Goal: Task Accomplishment & Management: Complete application form

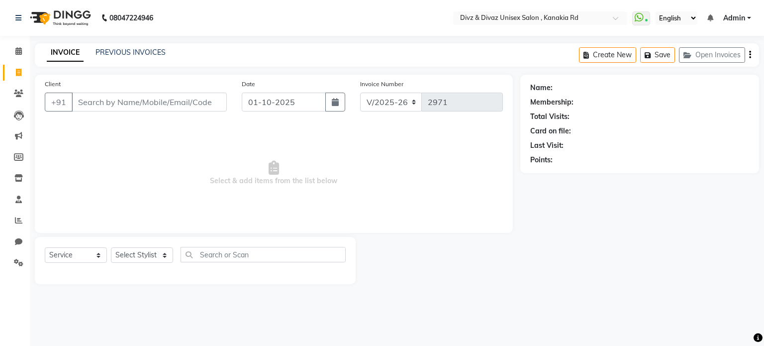
select select "7588"
select select "service"
click at [94, 95] on input "Client" at bounding box center [149, 101] width 155 height 19
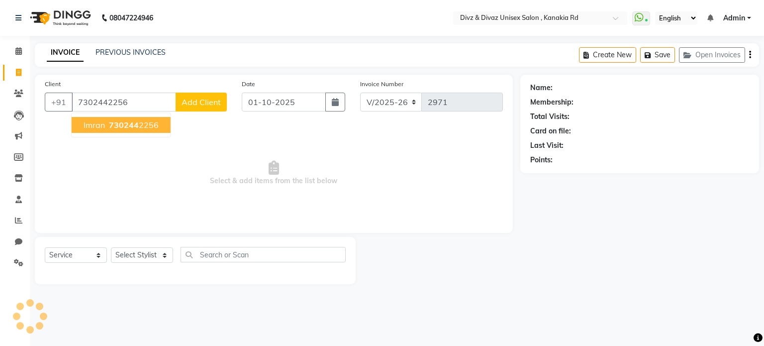
type input "7302442256"
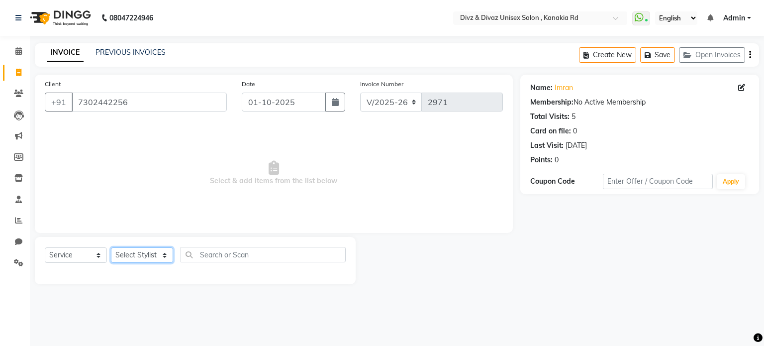
click at [164, 255] on select "Select Stylist [PERSON_NAME] Kailash [PERSON_NAME] Prem [PERSON_NAME]" at bounding box center [142, 254] width 62 height 15
select select "67195"
click at [111, 248] on select "Select Stylist [PERSON_NAME] Kailash [PERSON_NAME] Prem [PERSON_NAME]" at bounding box center [142, 254] width 62 height 15
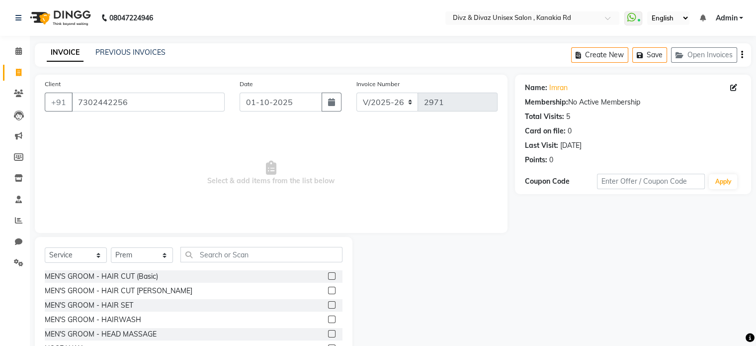
click at [328, 291] on label at bounding box center [331, 289] width 7 height 7
click at [328, 291] on input "checkbox" at bounding box center [331, 290] width 6 height 6
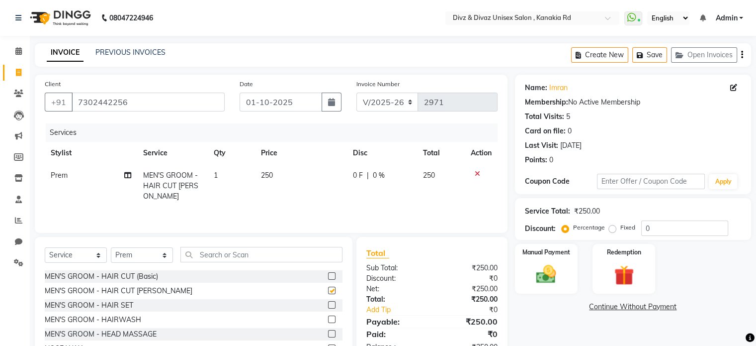
checkbox input "false"
click at [430, 179] on span "250" at bounding box center [429, 175] width 12 height 9
select select "67195"
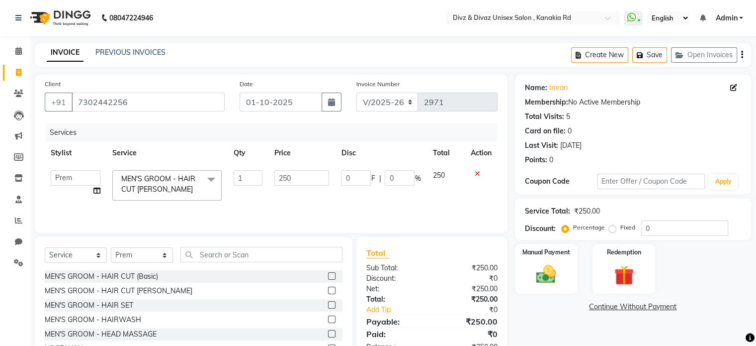
click at [443, 180] on span "250" at bounding box center [439, 175] width 12 height 9
click at [319, 178] on input "250" at bounding box center [301, 177] width 55 height 15
type input "2"
type input "300"
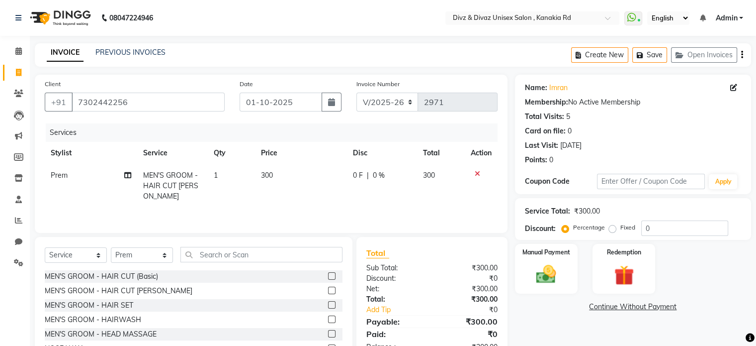
click at [548, 314] on div "Name: Imran Membership: No Active Membership Total Visits: 5 Card on file: 0 La…" at bounding box center [637, 229] width 244 height 309
click at [550, 280] on img at bounding box center [546, 275] width 33 height 24
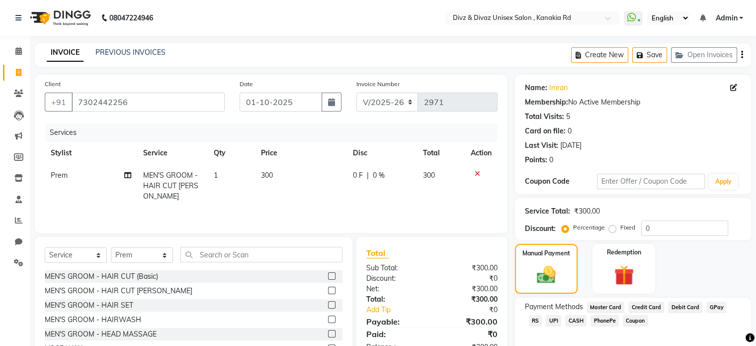
click at [546, 322] on span "UPI" at bounding box center [553, 320] width 15 height 11
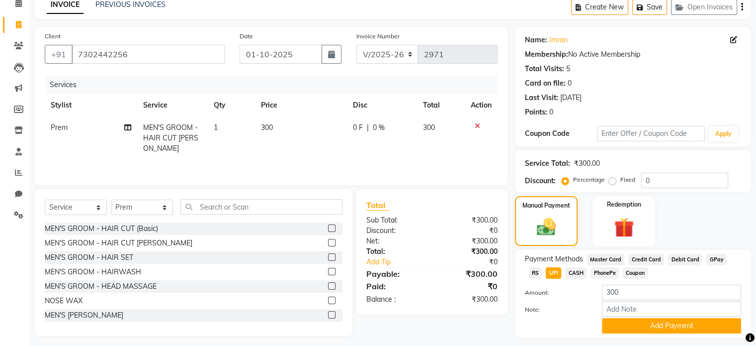
scroll to position [76, 0]
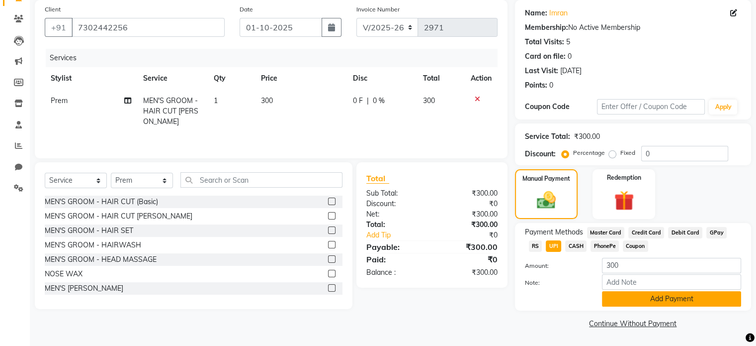
click at [702, 302] on button "Add Payment" at bounding box center [671, 298] width 139 height 15
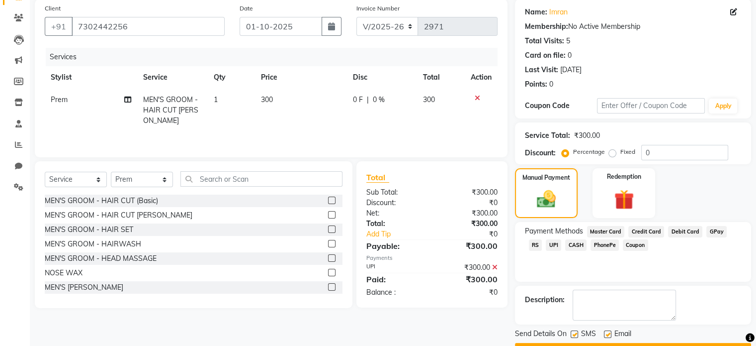
scroll to position [102, 0]
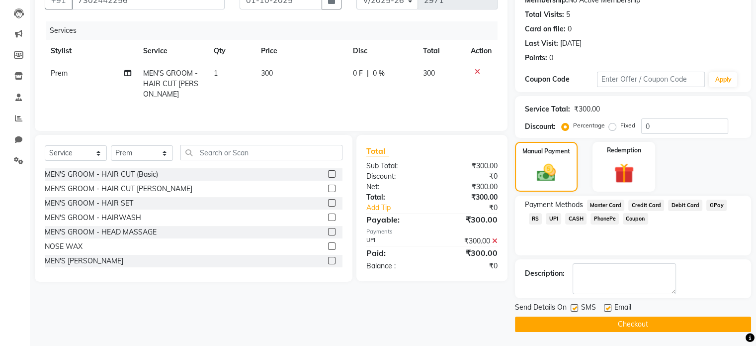
click at [734, 322] on button "Checkout" at bounding box center [633, 323] width 236 height 15
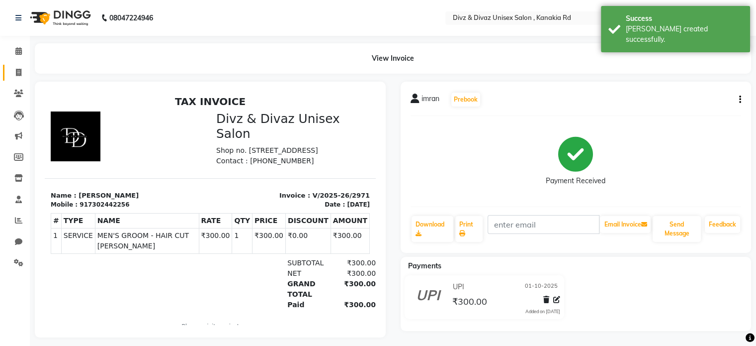
click at [17, 73] on icon at bounding box center [18, 72] width 5 height 7
select select "service"
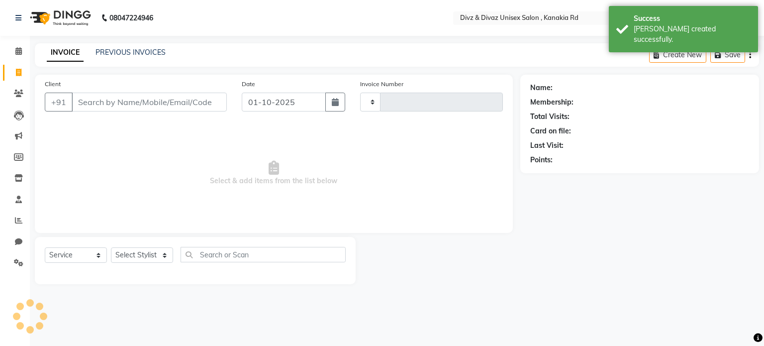
type input "2972"
select select "7588"
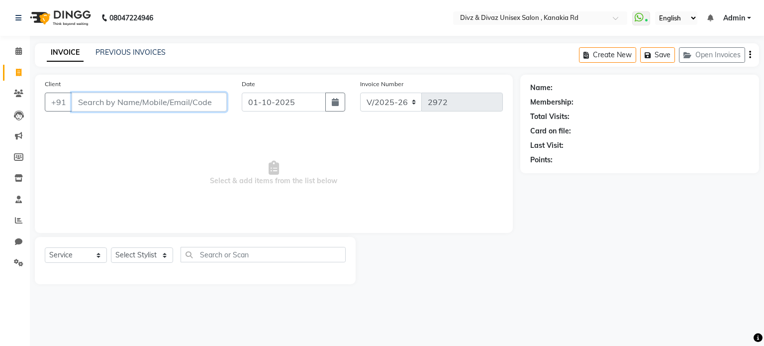
click at [93, 100] on input "Client" at bounding box center [149, 101] width 155 height 19
type input "7506972287"
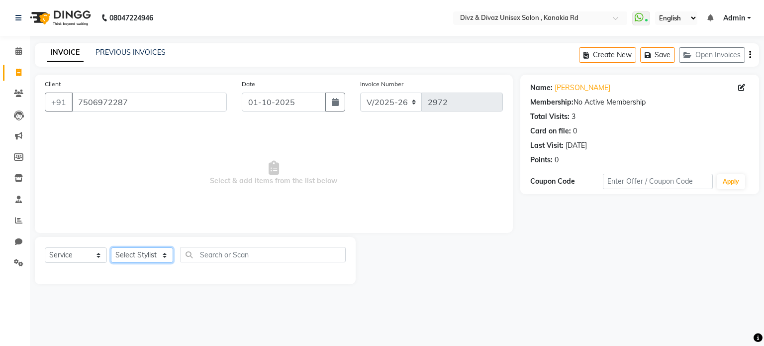
click at [162, 254] on select "Select Stylist [PERSON_NAME] Kailash [PERSON_NAME] Prem [PERSON_NAME]" at bounding box center [142, 254] width 62 height 15
select select "92008"
click at [111, 248] on select "Select Stylist [PERSON_NAME] Kailash [PERSON_NAME] Prem [PERSON_NAME]" at bounding box center [142, 254] width 62 height 15
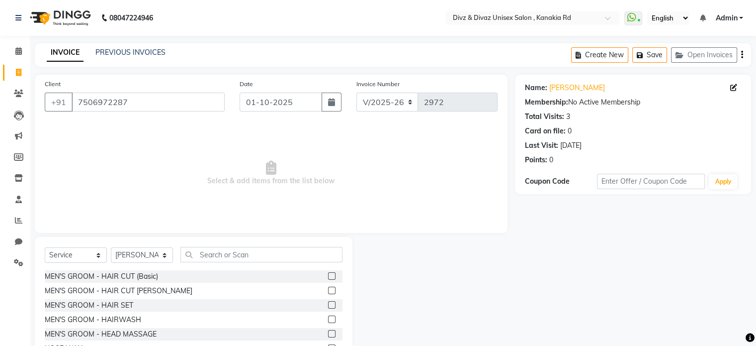
click at [328, 291] on label at bounding box center [331, 289] width 7 height 7
click at [328, 291] on input "checkbox" at bounding box center [331, 290] width 6 height 6
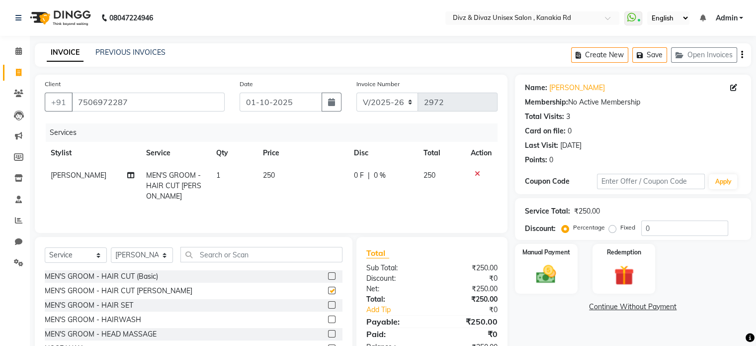
checkbox input "false"
click at [269, 176] on span "250" at bounding box center [269, 175] width 12 height 9
select select "92008"
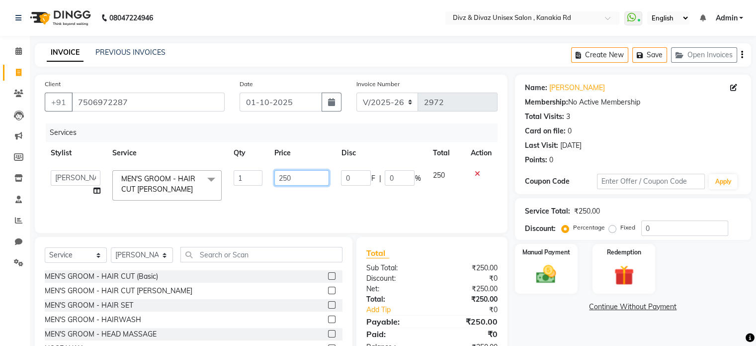
click at [300, 180] on input "250" at bounding box center [301, 177] width 55 height 15
type input "220"
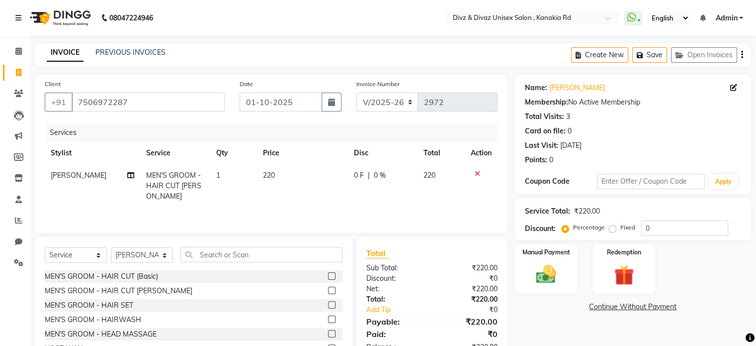
click at [570, 325] on div "Name: Sarthak Membership: No Active Membership Total Visits: 3 Card on file: 0 …" at bounding box center [637, 229] width 244 height 309
click at [540, 278] on img at bounding box center [546, 275] width 33 height 24
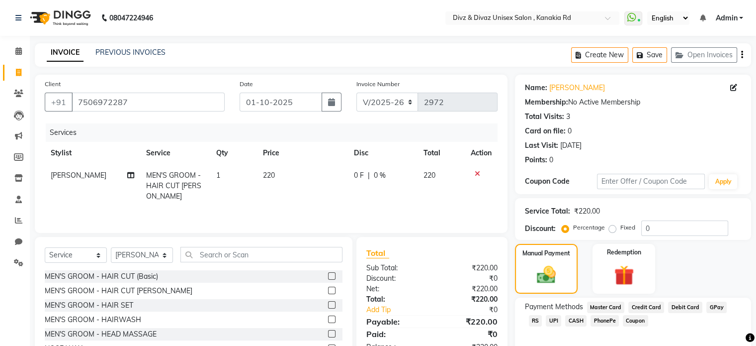
click at [565, 320] on span "CASH" at bounding box center [575, 320] width 21 height 11
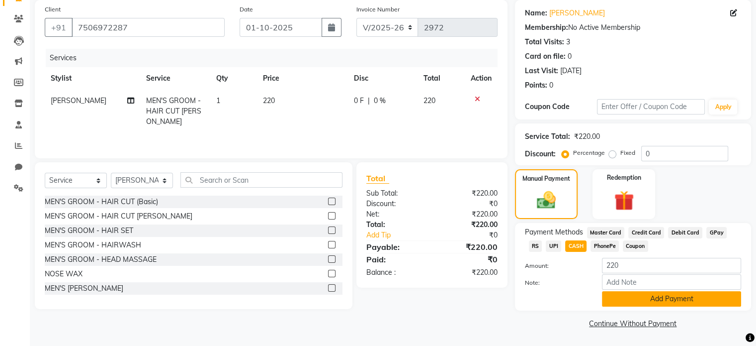
click at [727, 297] on button "Add Payment" at bounding box center [671, 298] width 139 height 15
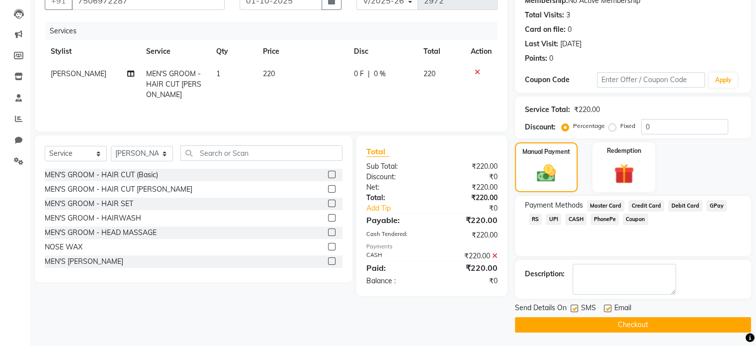
scroll to position [102, 0]
click at [726, 324] on button "Checkout" at bounding box center [633, 323] width 236 height 15
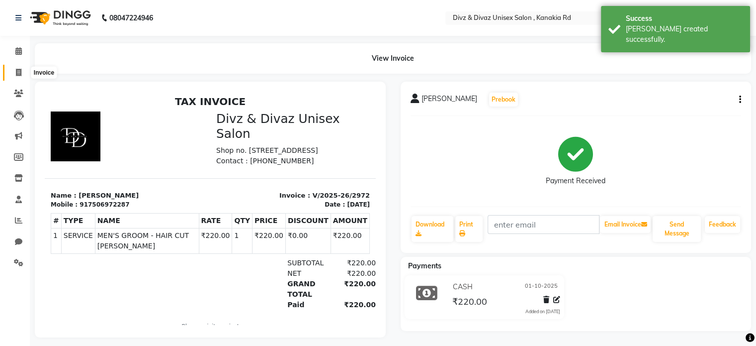
click at [18, 74] on icon at bounding box center [18, 72] width 5 height 7
select select "service"
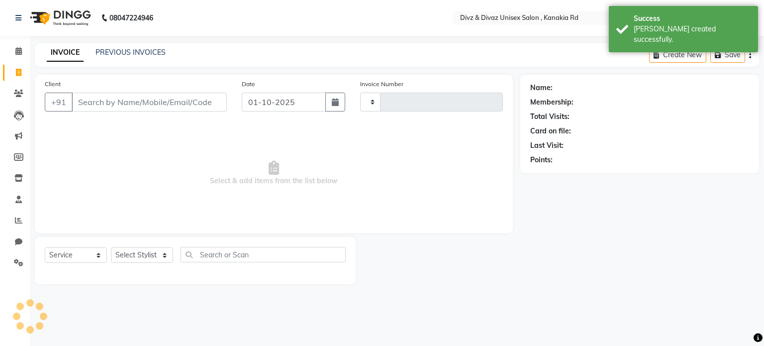
type input "2973"
select select "7588"
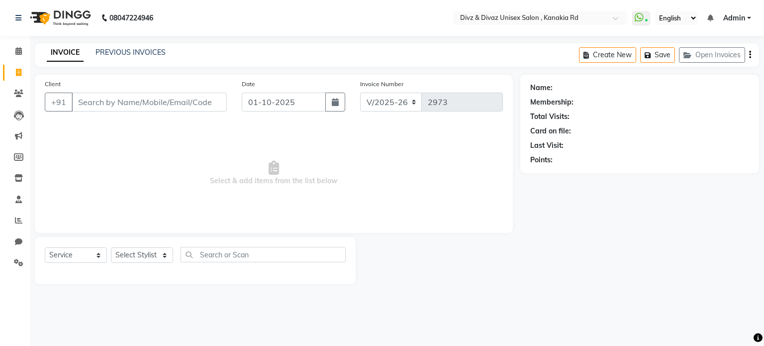
click at [95, 57] on div "PREVIOUS INVOICES" at bounding box center [130, 52] width 70 height 10
click at [107, 55] on link "PREVIOUS INVOICES" at bounding box center [130, 52] width 70 height 9
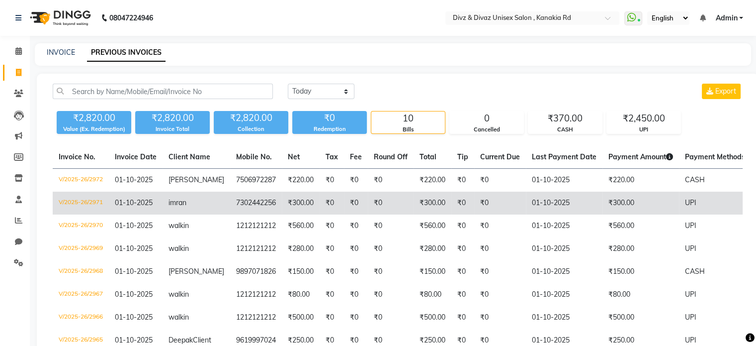
click at [187, 197] on td "imran" at bounding box center [197, 202] width 68 height 23
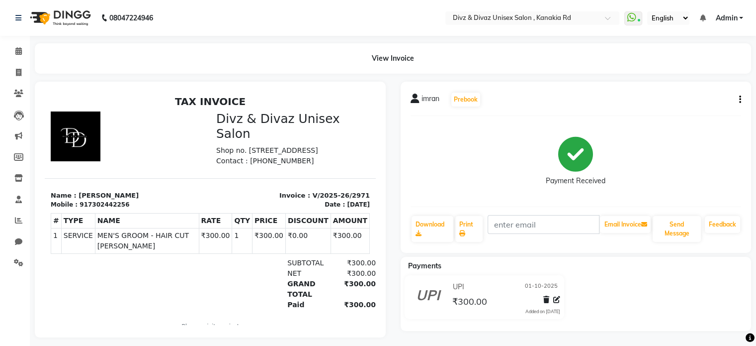
click at [740, 100] on icon "button" at bounding box center [740, 99] width 2 height 0
click at [713, 100] on div "Edit Item Staff" at bounding box center [690, 99] width 68 height 12
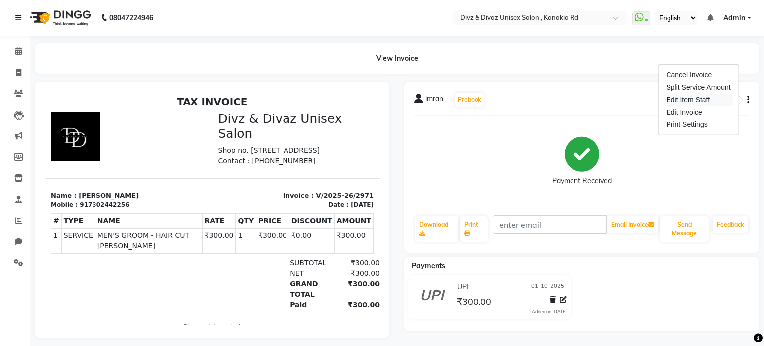
select select "67195"
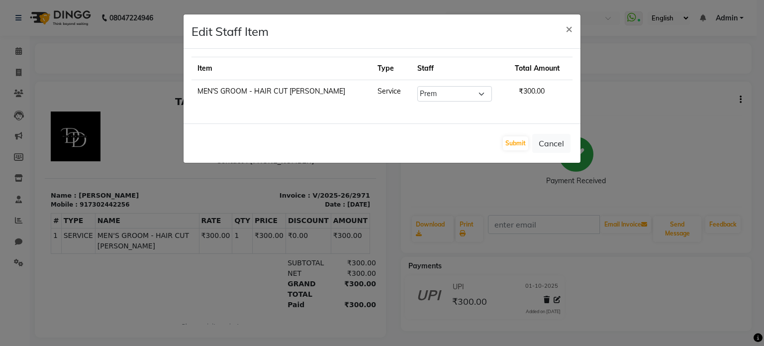
click at [713, 100] on ngb-modal-window "Edit Staff Item × Item Type Staff Total Amount MEN'S GROOM - HAIR CUT BEARD Ser…" at bounding box center [382, 173] width 764 height 346
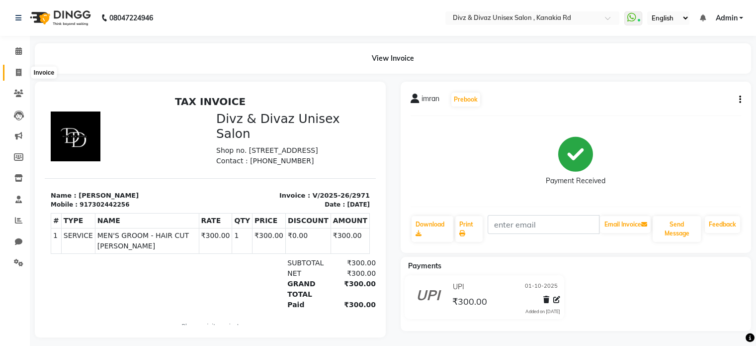
click at [18, 73] on icon at bounding box center [18, 72] width 5 height 7
select select "service"
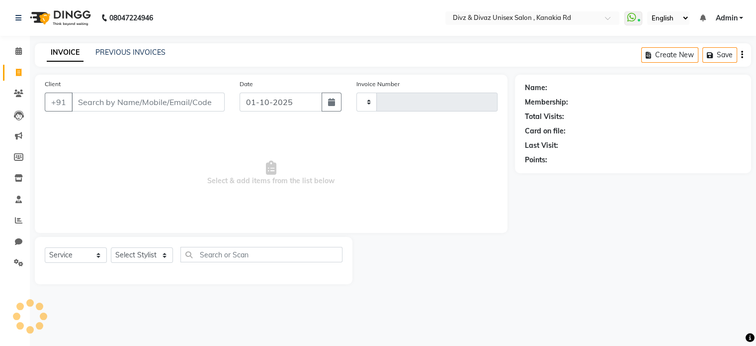
type input "2973"
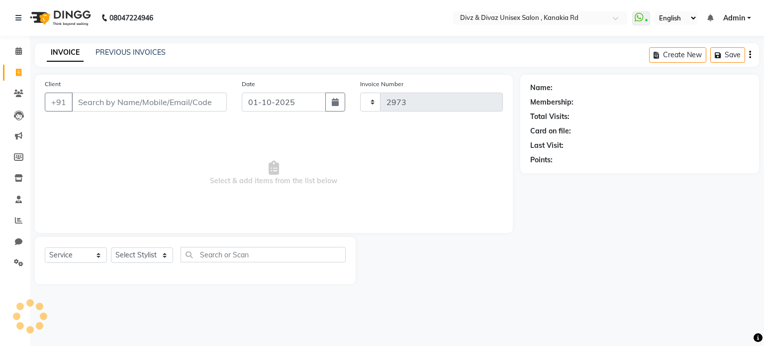
select select "7588"
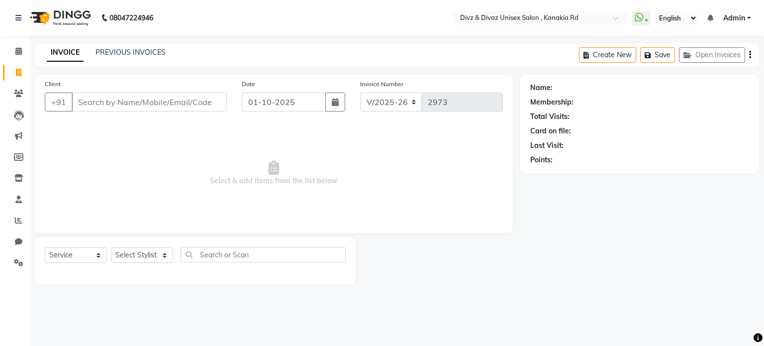
click at [107, 111] on input "Client" at bounding box center [149, 101] width 155 height 19
click at [119, 55] on link "PREVIOUS INVOICES" at bounding box center [130, 52] width 70 height 9
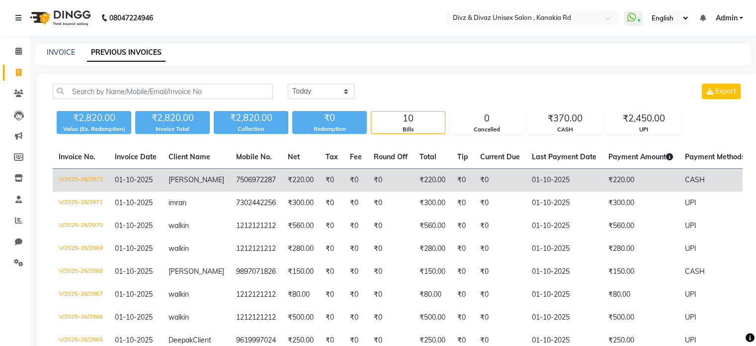
click at [190, 183] on span "[PERSON_NAME]" at bounding box center [197, 179] width 56 height 9
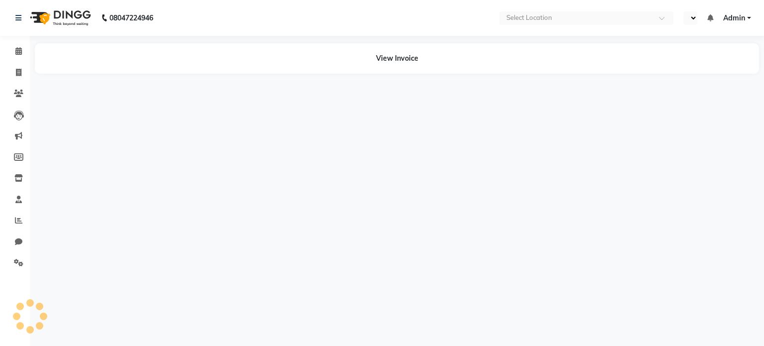
select select "en"
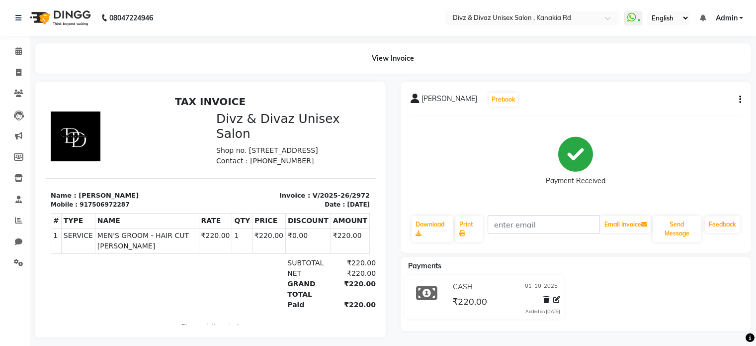
click at [742, 97] on div "[PERSON_NAME] Prebook Payment Received Download Print Email Invoice Send Messag…" at bounding box center [576, 167] width 351 height 171
click at [740, 99] on icon "button" at bounding box center [740, 99] width 2 height 0
click at [713, 101] on div "Edit Item Staff" at bounding box center [690, 99] width 68 height 12
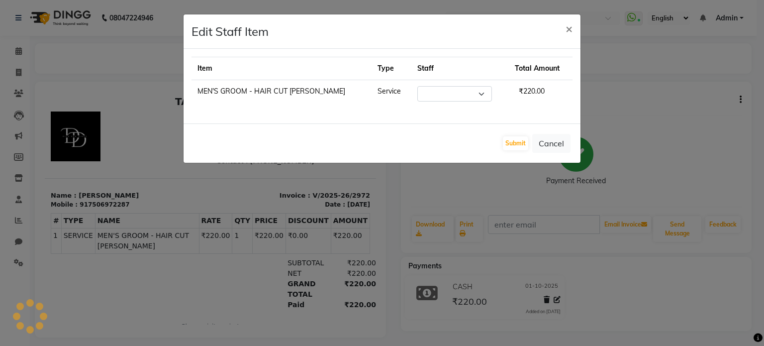
select select "92008"
click at [713, 101] on ngb-modal-window "Edit Staff Item × Item Type Staff Total Amount MEN'S GROOM - HAIR CUT [PERSON_N…" at bounding box center [382, 173] width 764 height 346
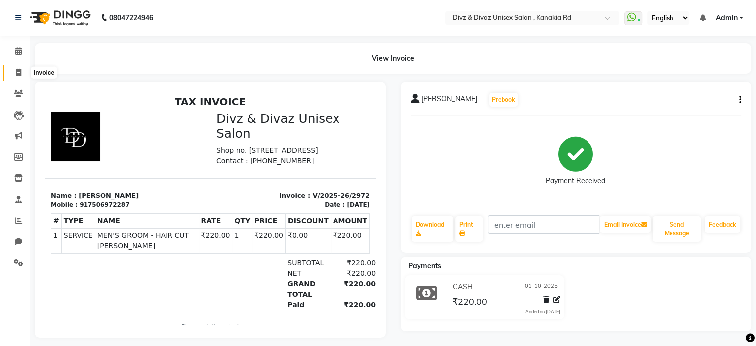
click at [16, 67] on span at bounding box center [18, 72] width 17 height 11
select select "service"
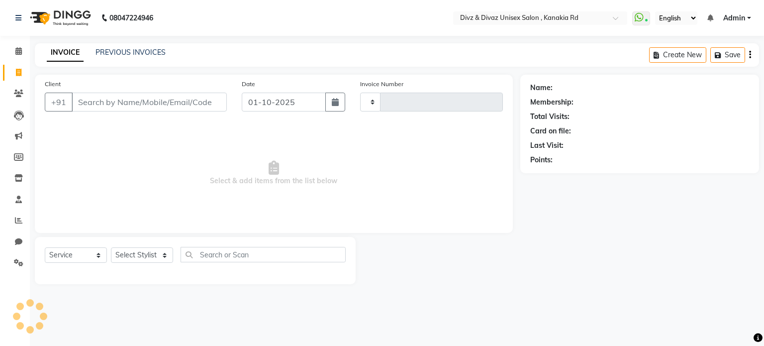
type input "2973"
select select "7588"
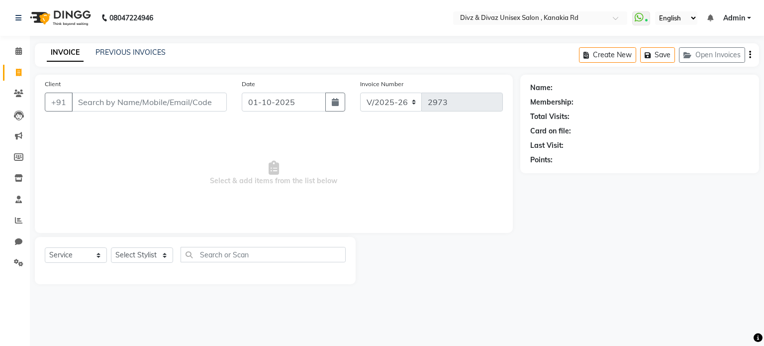
click at [173, 99] on input "Client" at bounding box center [149, 101] width 155 height 19
drag, startPoint x: 173, startPoint y: 99, endPoint x: 0, endPoint y: 147, distance: 179.5
click at [95, 109] on input "Client" at bounding box center [149, 101] width 155 height 19
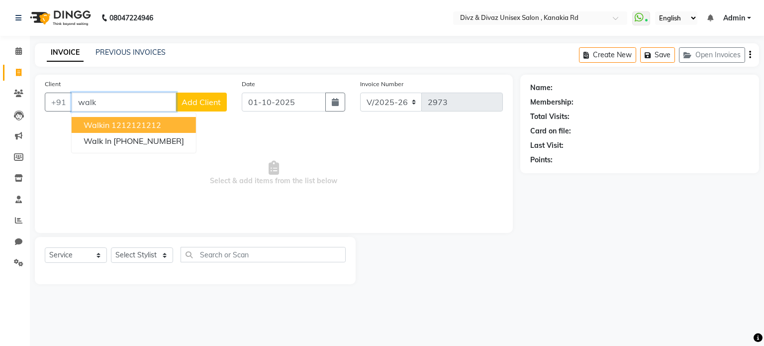
click at [122, 130] on button "walkin 1212121212" at bounding box center [134, 125] width 124 height 16
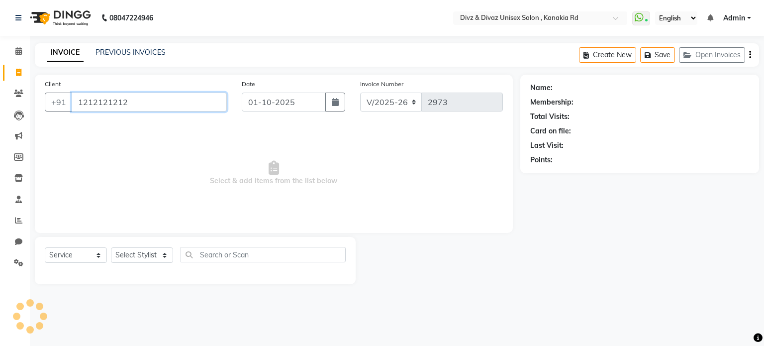
type input "1212121212"
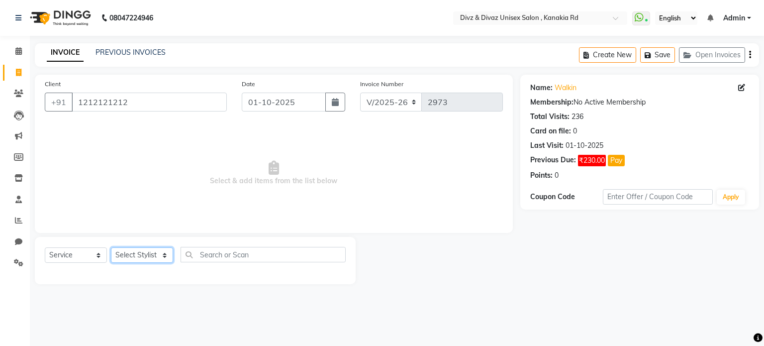
click at [156, 256] on select "Select Stylist [PERSON_NAME] Kailash [PERSON_NAME] Prem [PERSON_NAME]" at bounding box center [142, 254] width 62 height 15
select select "92008"
click at [111, 248] on select "Select Stylist [PERSON_NAME] Kailash [PERSON_NAME] Prem [PERSON_NAME]" at bounding box center [142, 254] width 62 height 15
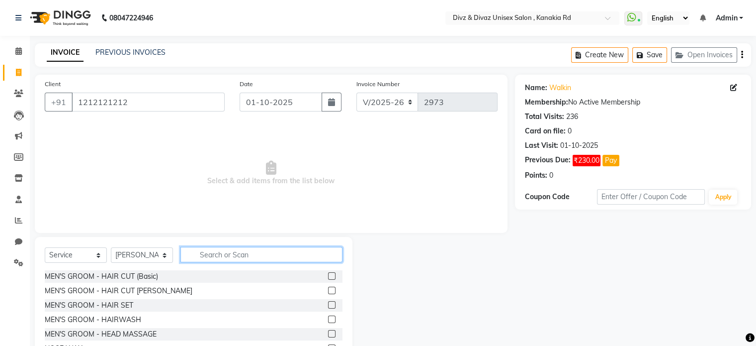
click at [234, 253] on input "text" at bounding box center [261, 254] width 162 height 15
click at [274, 253] on input "text" at bounding box center [261, 254] width 162 height 15
type input "[PERSON_NAME]"
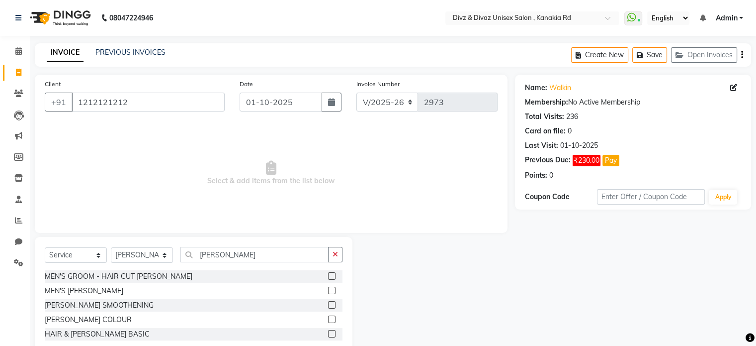
click at [330, 290] on label at bounding box center [331, 289] width 7 height 7
click at [330, 290] on input "checkbox" at bounding box center [331, 290] width 6 height 6
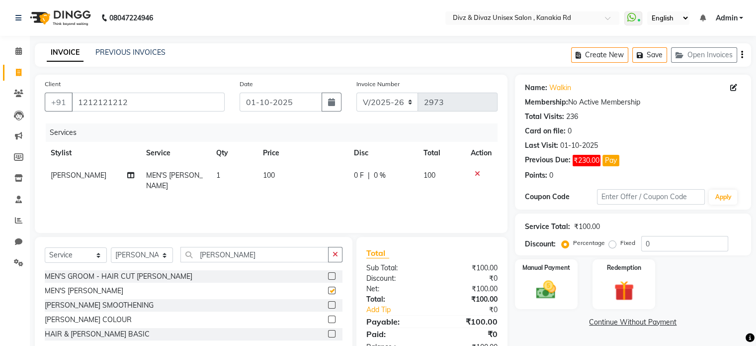
checkbox input "false"
click at [274, 179] on td "100" at bounding box center [302, 180] width 91 height 33
select select "92008"
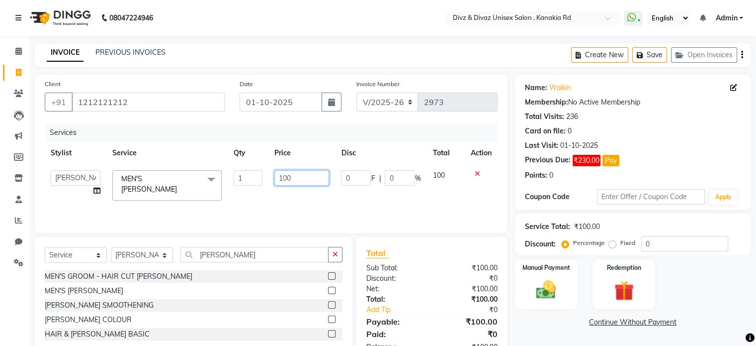
click at [318, 177] on input "100" at bounding box center [301, 177] width 55 height 15
type input "1"
type input "80"
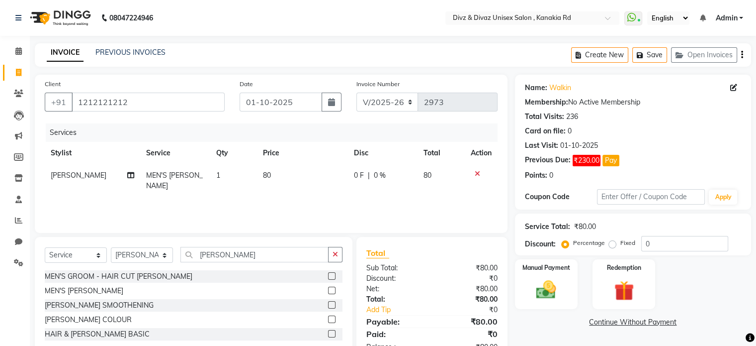
click at [553, 321] on link "Continue Without Payment" at bounding box center [633, 322] width 232 height 10
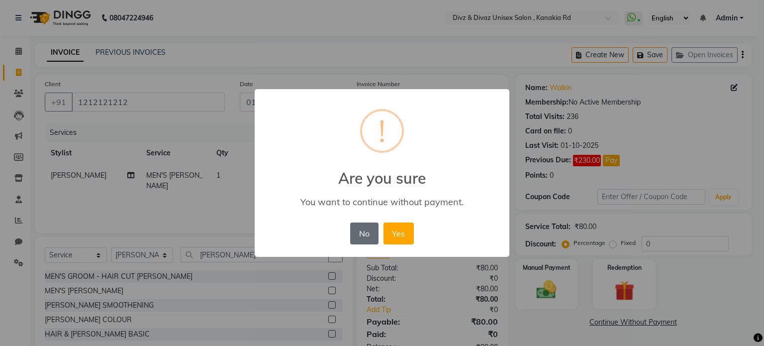
click at [364, 237] on button "No" at bounding box center [364, 233] width 28 height 22
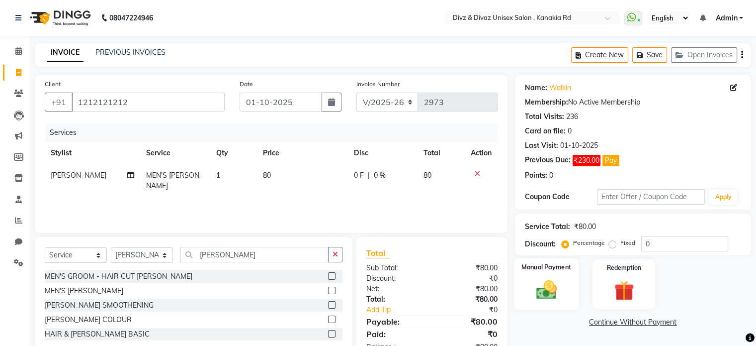
click at [543, 286] on img at bounding box center [546, 290] width 33 height 24
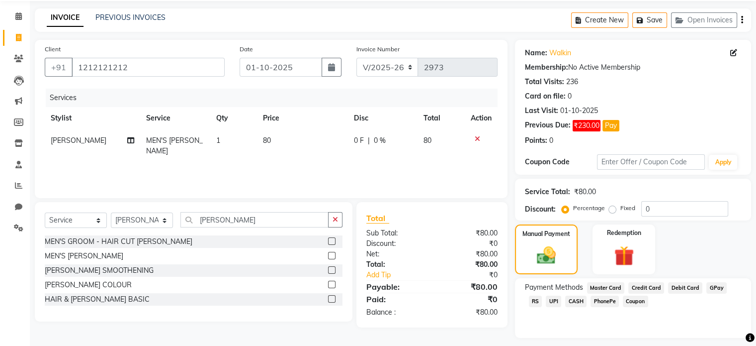
scroll to position [62, 0]
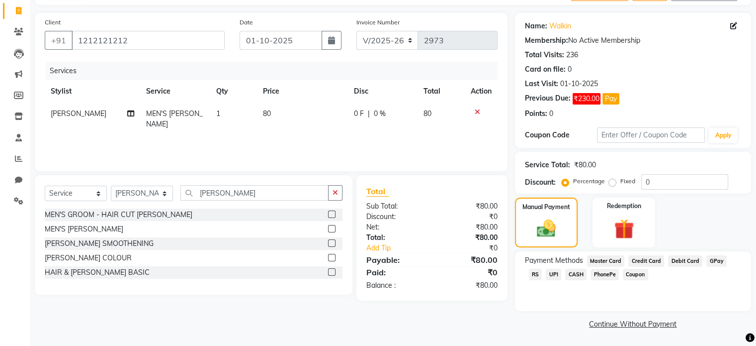
click at [546, 274] on span "UPI" at bounding box center [553, 274] width 15 height 11
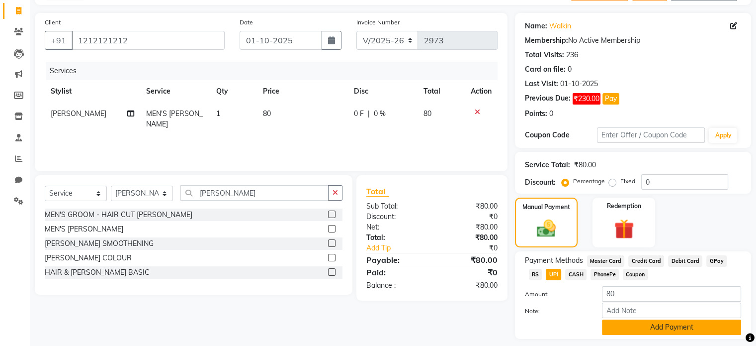
click at [697, 330] on button "Add Payment" at bounding box center [671, 326] width 139 height 15
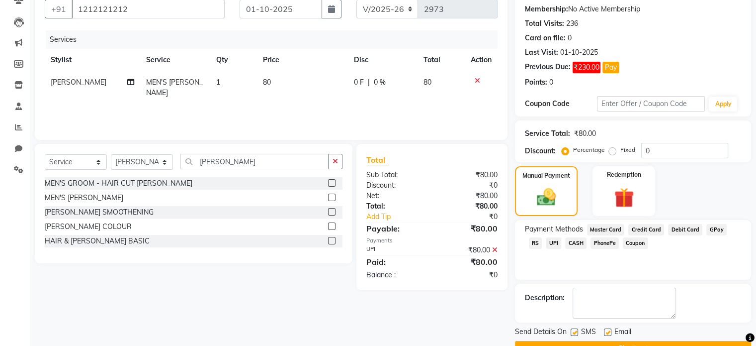
scroll to position [117, 0]
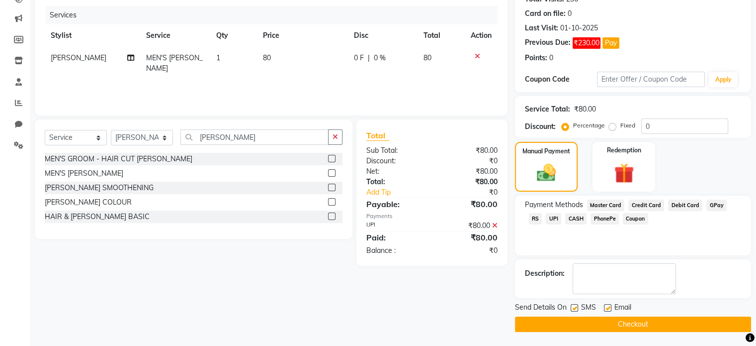
click at [698, 323] on button "Checkout" at bounding box center [633, 323] width 236 height 15
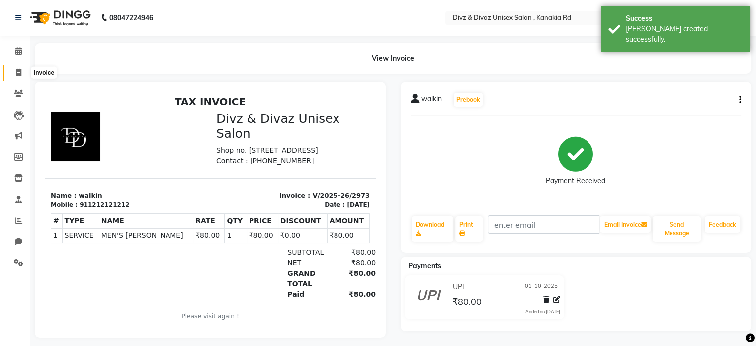
click at [18, 71] on icon at bounding box center [18, 72] width 5 height 7
select select "service"
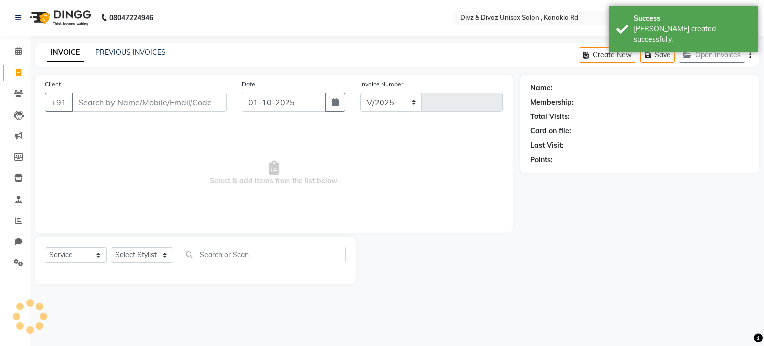
select select "7588"
type input "2974"
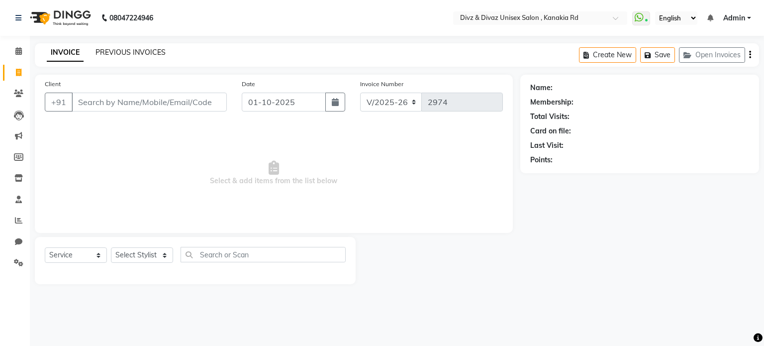
click at [133, 48] on link "PREVIOUS INVOICES" at bounding box center [130, 52] width 70 height 9
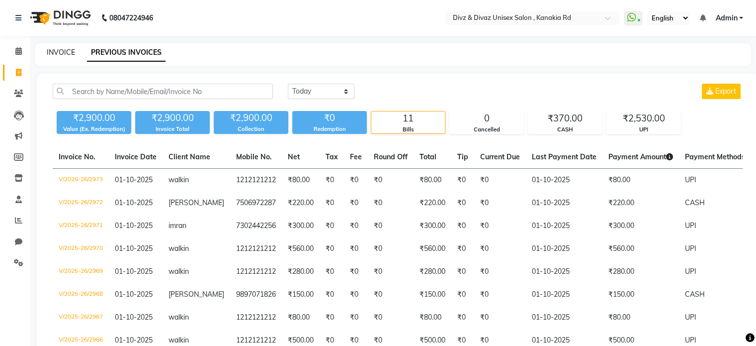
click at [52, 55] on link "INVOICE" at bounding box center [61, 52] width 28 height 9
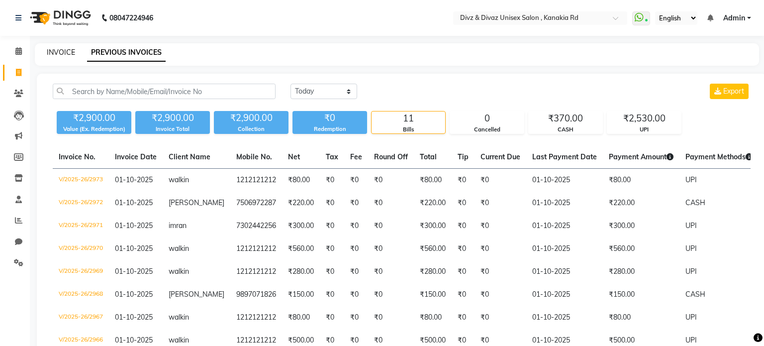
select select "service"
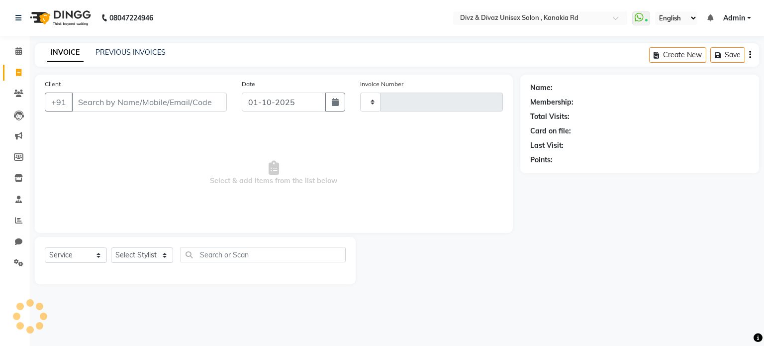
type input "2974"
select select "7588"
